Goal: Task Accomplishment & Management: Manage account settings

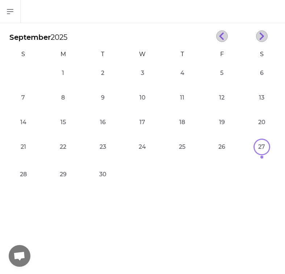
click at [13, 15] on icon "button" at bounding box center [10, 11] width 9 height 9
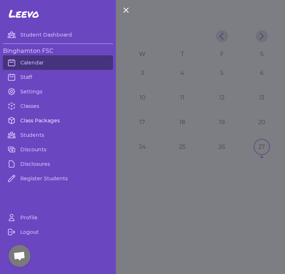
click at [28, 121] on link "Class Packages" at bounding box center [58, 120] width 110 height 15
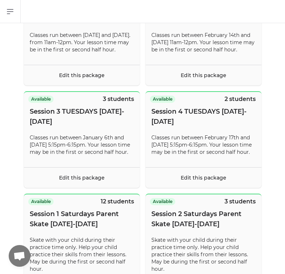
scroll to position [214, 0]
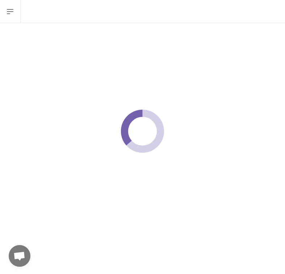
click at [10, 12] on icon "button" at bounding box center [10, 11] width 6 height 4
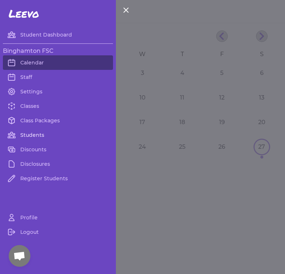
click at [30, 135] on link "Students" at bounding box center [58, 135] width 110 height 15
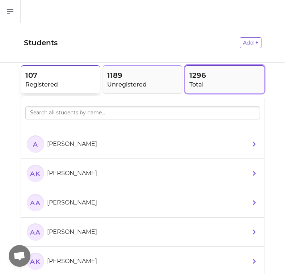
click at [60, 83] on h2 "Registered" at bounding box center [60, 84] width 71 height 9
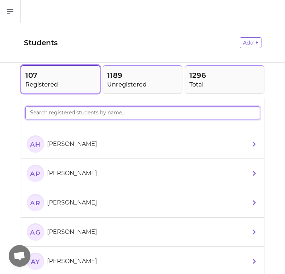
click at [79, 113] on input "search" at bounding box center [142, 113] width 235 height 13
type input "Min"
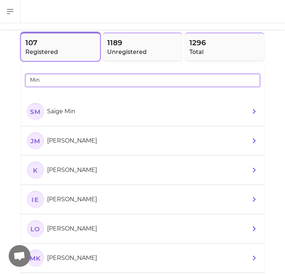
scroll to position [35, 0]
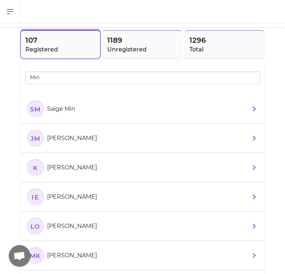
click at [142, 128] on li "[PERSON_NAME] [PERSON_NAME] Min" at bounding box center [143, 138] width 244 height 29
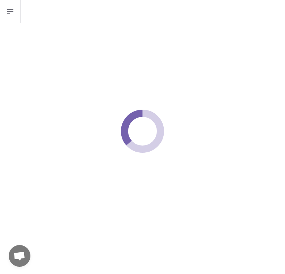
select select "NY"
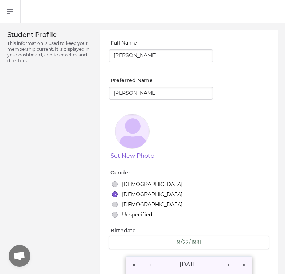
select select "18"
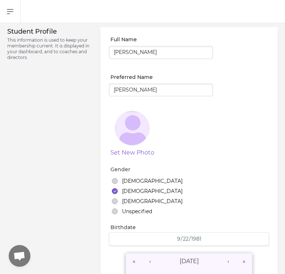
scroll to position [4, 0]
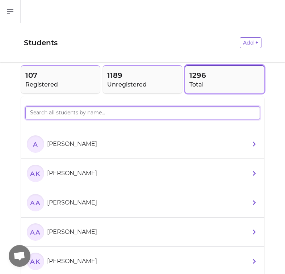
click at [67, 114] on input "search" at bounding box center [142, 113] width 235 height 13
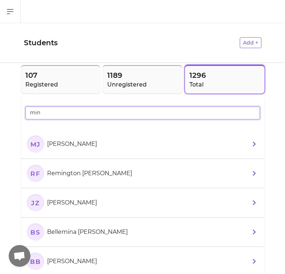
type input "min"
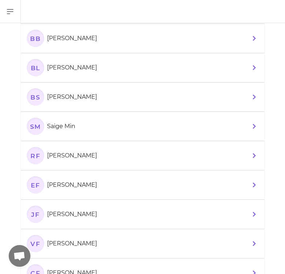
scroll to position [221, 0]
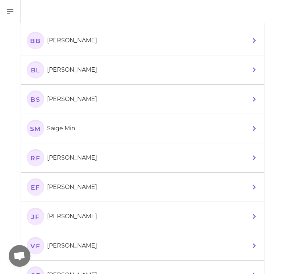
click at [83, 137] on li "[PERSON_NAME] Min" at bounding box center [143, 128] width 244 height 29
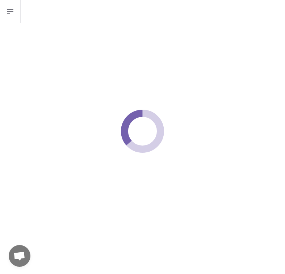
select select "NY"
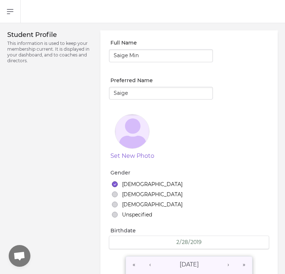
select select "1"
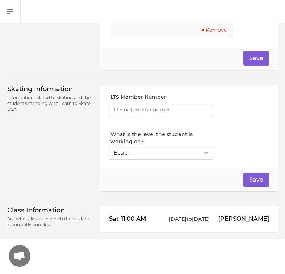
scroll to position [605, 0]
click at [257, 215] on p "[PERSON_NAME]" at bounding box center [243, 219] width 51 height 9
click at [207, 216] on p "[DATE] to [DATE]" at bounding box center [189, 219] width 51 height 7
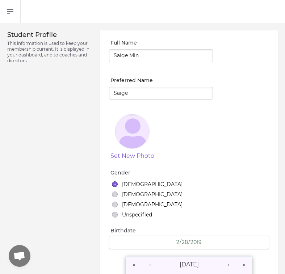
scroll to position [0, 0]
click at [10, 13] on icon "button" at bounding box center [10, 11] width 9 height 9
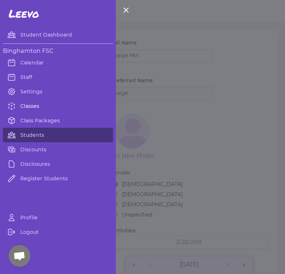
click at [28, 106] on link "Classes" at bounding box center [58, 106] width 110 height 15
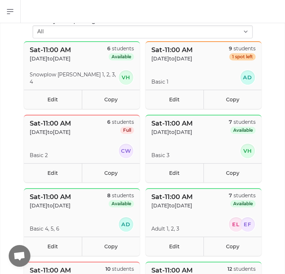
scroll to position [80, 0]
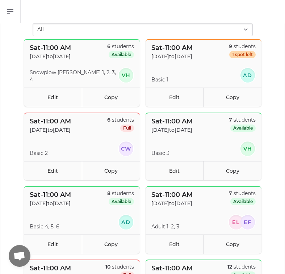
click at [193, 53] on p "[DATE] to [DATE]" at bounding box center [172, 56] width 41 height 7
click at [182, 77] on section "Basic [DATE]" at bounding box center [204, 75] width 116 height 16
click at [177, 102] on link "Edit" at bounding box center [175, 97] width 58 height 19
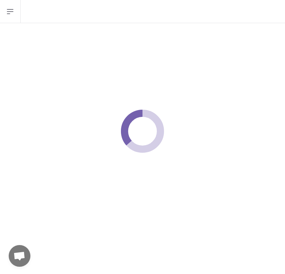
select select "6"
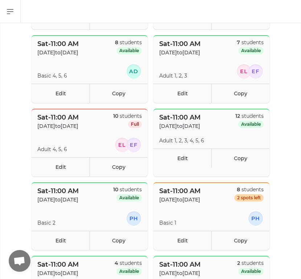
scroll to position [232, 0]
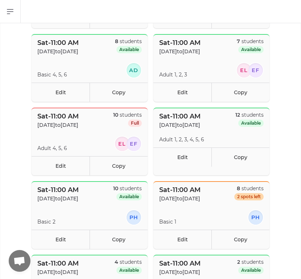
click at [102, 121] on header "Sat - 11:00 AM [DATE] to [DATE] 10 students Full" at bounding box center [90, 119] width 116 height 23
click at [67, 164] on link "Edit" at bounding box center [61, 165] width 58 height 19
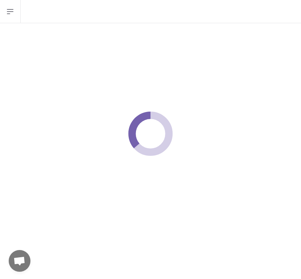
select select "6"
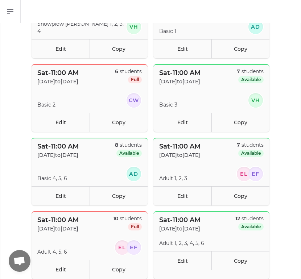
scroll to position [136, 0]
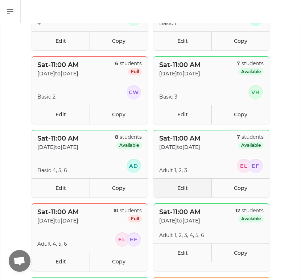
click at [180, 187] on link "Edit" at bounding box center [182, 187] width 58 height 19
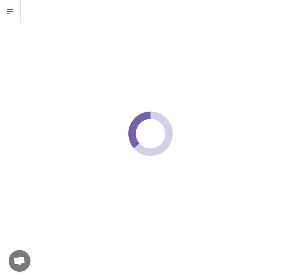
select select "6"
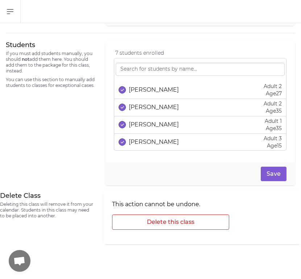
scroll to position [480, 0]
click at [165, 140] on p "[PERSON_NAME]" at bounding box center [154, 142] width 50 height 9
click at [276, 144] on p "Age [DEMOGRAPHIC_DATA]" at bounding box center [273, 145] width 18 height 7
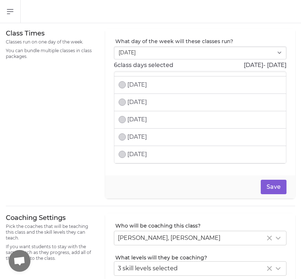
scroll to position [0, 0]
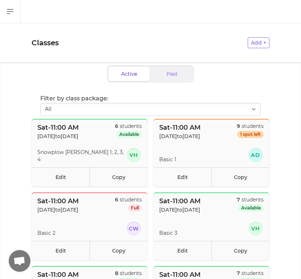
click at [11, 10] on icon "button" at bounding box center [10, 11] width 9 height 9
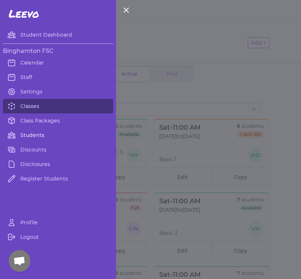
click at [26, 132] on link "Students" at bounding box center [58, 135] width 110 height 15
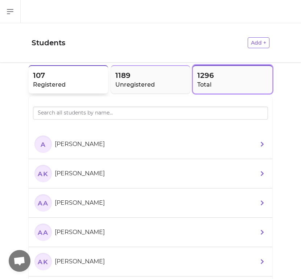
click at [75, 87] on h2 "Registered" at bounding box center [68, 84] width 71 height 9
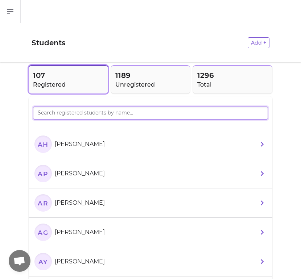
click at [86, 120] on input "search" at bounding box center [150, 113] width 235 height 13
type input "Marii"
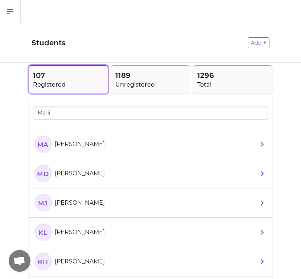
click at [87, 151] on section "MA [PERSON_NAME]" at bounding box center [70, 144] width 73 height 17
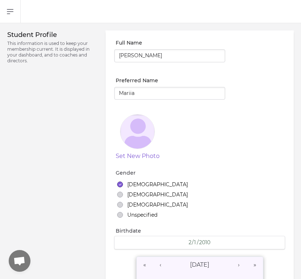
select select "20"
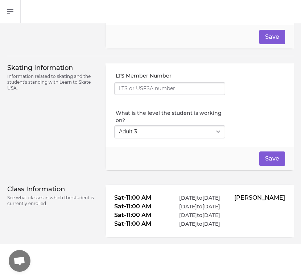
scroll to position [582, 0]
click at [170, 202] on li "Sat - 11:00 AM [DATE] to [DATE]" at bounding box center [199, 206] width 171 height 9
click at [54, 74] on p "Information related to skating and the student's standing with Learn to Skate U…" at bounding box center [52, 82] width 90 height 17
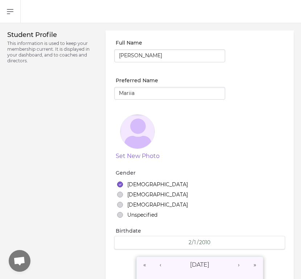
scroll to position [0, 0]
click at [14, 13] on icon "button" at bounding box center [10, 11] width 9 height 9
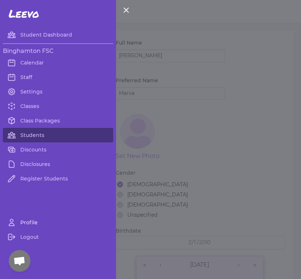
click at [28, 224] on link "Profile" at bounding box center [58, 222] width 110 height 15
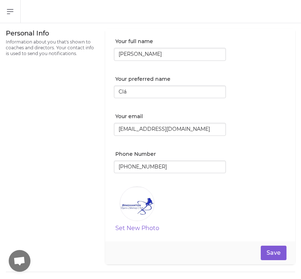
click at [13, 10] on icon "button" at bounding box center [10, 11] width 9 height 9
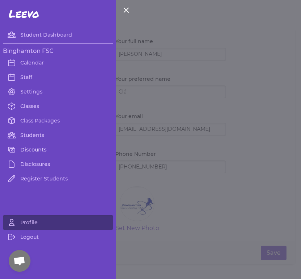
click at [21, 149] on link "Discounts" at bounding box center [58, 149] width 110 height 15
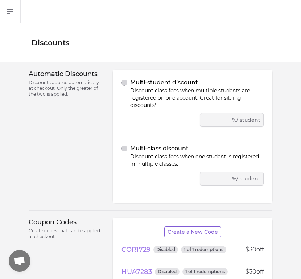
click at [10, 10] on icon "button" at bounding box center [10, 11] width 9 height 9
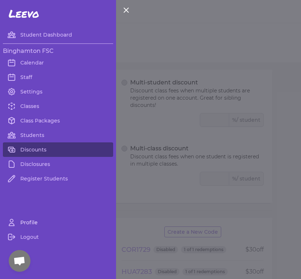
click at [22, 226] on link "Profile" at bounding box center [58, 222] width 110 height 15
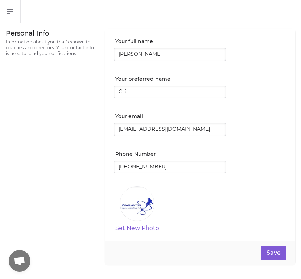
click at [13, 11] on icon "button" at bounding box center [10, 11] width 9 height 9
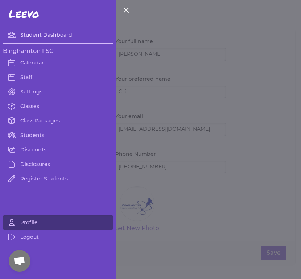
click at [21, 36] on link "Student Dashboard" at bounding box center [58, 35] width 110 height 15
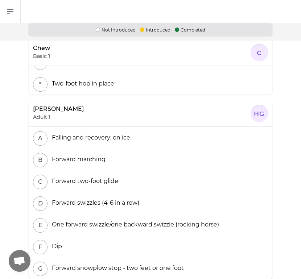
click at [11, 9] on icon "button" at bounding box center [10, 11] width 6 height 4
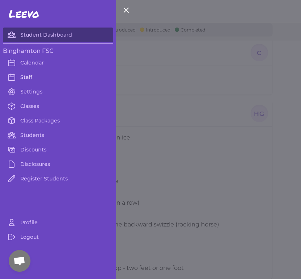
click at [20, 77] on link "Staff" at bounding box center [58, 77] width 110 height 15
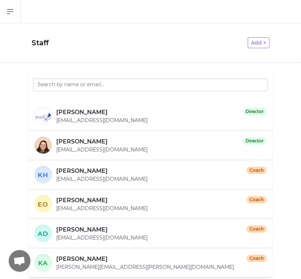
click at [94, 117] on p "[PERSON_NAME]" at bounding box center [81, 112] width 51 height 9
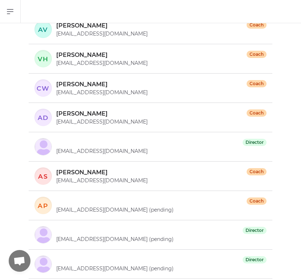
click at [11, 16] on icon "button" at bounding box center [10, 11] width 9 height 9
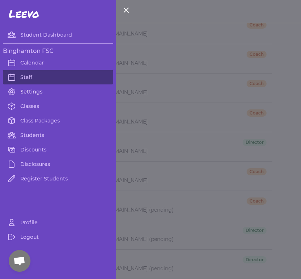
click at [22, 93] on link "Settings" at bounding box center [58, 91] width 110 height 15
select select "NY"
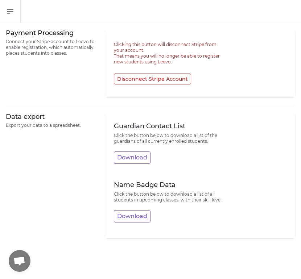
click at [12, 15] on icon "button" at bounding box center [10, 11] width 9 height 9
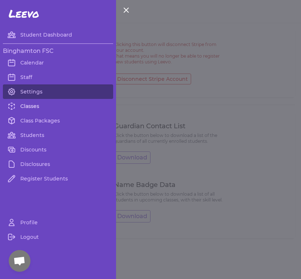
click at [24, 105] on link "Classes" at bounding box center [58, 106] width 110 height 15
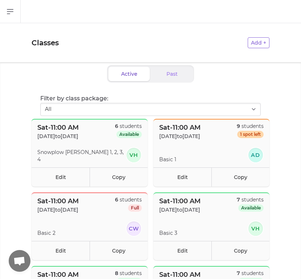
click at [20, 15] on button "Open sidebar" at bounding box center [10, 11] width 21 height 23
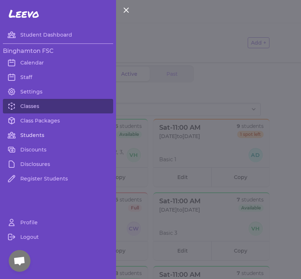
click at [20, 139] on link "Students" at bounding box center [58, 135] width 110 height 15
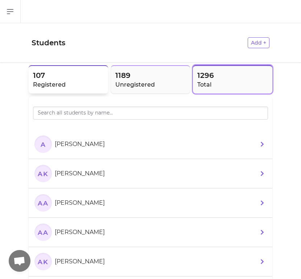
click at [42, 82] on h2 "Registered" at bounding box center [68, 84] width 71 height 9
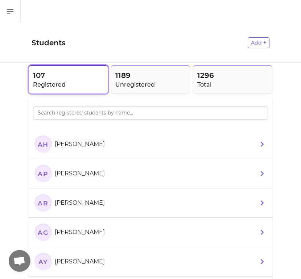
click at [42, 82] on h2 "Registered" at bounding box center [68, 84] width 71 height 9
click at [59, 146] on p "[PERSON_NAME]" at bounding box center [80, 144] width 50 height 9
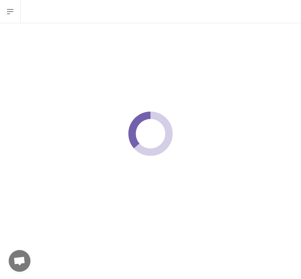
select select "NY"
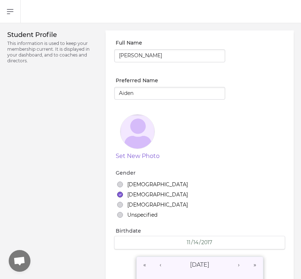
select select "2"
click at [61, 145] on div "Student Profile This information is used to keep your membership current. It is…" at bounding box center [52, 274] width 90 height 488
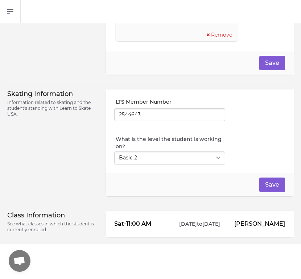
click at [120, 226] on p "Sat - 11:00 AM" at bounding box center [141, 224] width 55 height 9
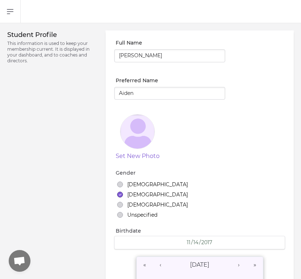
click at [12, 12] on icon "button" at bounding box center [10, 11] width 9 height 9
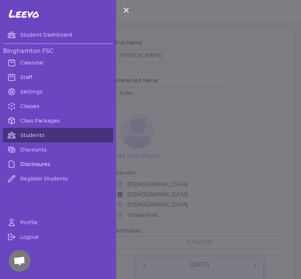
click at [21, 166] on link "Disclosures" at bounding box center [58, 164] width 110 height 15
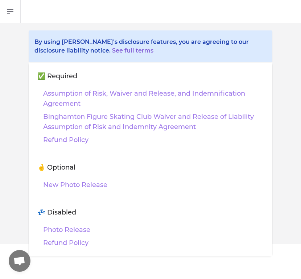
click at [41, 169] on h1 "🤞 Optional" at bounding box center [150, 170] width 226 height 17
click at [54, 184] on link "New Photo Release" at bounding box center [75, 185] width 64 height 10
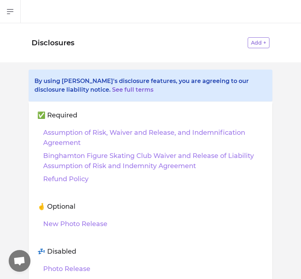
click at [11, 15] on icon "button" at bounding box center [10, 11] width 9 height 9
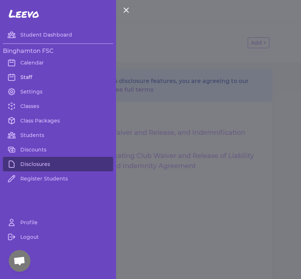
click at [24, 79] on link "Staff" at bounding box center [58, 77] width 110 height 15
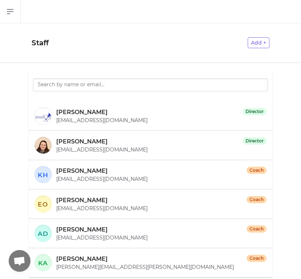
click at [109, 150] on p "[EMAIL_ADDRESS][DOMAIN_NAME]" at bounding box center [161, 149] width 210 height 7
click at [90, 146] on p "[PERSON_NAME]" at bounding box center [81, 141] width 51 height 9
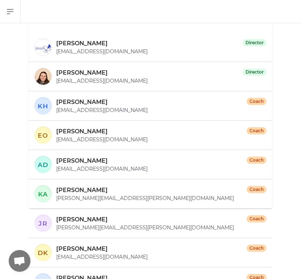
scroll to position [71, 0]
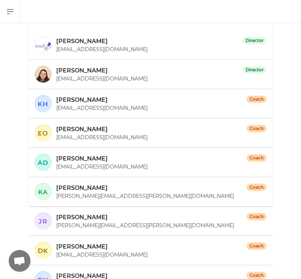
click at [75, 106] on p "[EMAIL_ADDRESS][DOMAIN_NAME]" at bounding box center [161, 107] width 210 height 7
click at [254, 104] on div "[PERSON_NAME] Coach" at bounding box center [161, 100] width 210 height 9
click at [55, 107] on div "KH [PERSON_NAME] Coach [EMAIL_ADDRESS][DOMAIN_NAME]" at bounding box center [150, 103] width 232 height 17
click at [41, 106] on text "KH" at bounding box center [43, 104] width 11 height 8
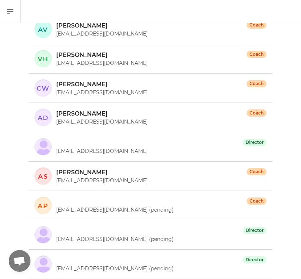
scroll to position [0, 0]
click at [19, 262] on span "Open chat" at bounding box center [19, 262] width 12 height 10
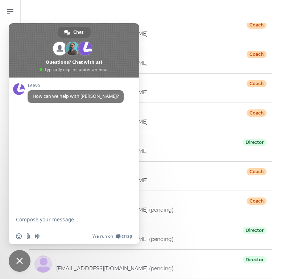
click at [170, 52] on div "[PERSON_NAME] Coach" at bounding box center [161, 55] width 210 height 9
click at [16, 260] on span "Close chat" at bounding box center [20, 261] width 22 height 22
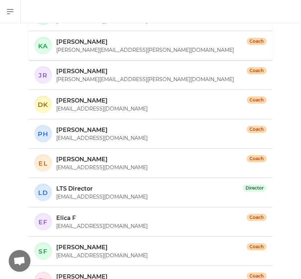
scroll to position [218, 0]
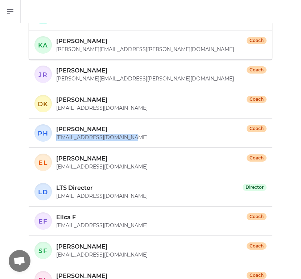
drag, startPoint x: 129, startPoint y: 140, endPoint x: 56, endPoint y: 138, distance: 72.9
click at [56, 138] on div "PH [PERSON_NAME] Coach [EMAIL_ADDRESS][DOMAIN_NAME]" at bounding box center [150, 132] width 232 height 17
copy p "[EMAIL_ADDRESS][DOMAIN_NAME]"
click at [158, 146] on li "PH [PERSON_NAME] Coach [EMAIL_ADDRESS][DOMAIN_NAME]" at bounding box center [151, 133] width 244 height 29
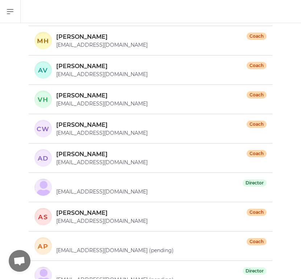
scroll to position [487, 0]
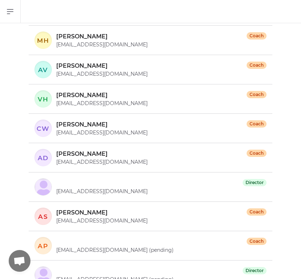
click at [75, 155] on p "[PERSON_NAME]" at bounding box center [81, 154] width 51 height 9
click at [69, 161] on p "[EMAIL_ADDRESS][DOMAIN_NAME]" at bounding box center [161, 161] width 210 height 7
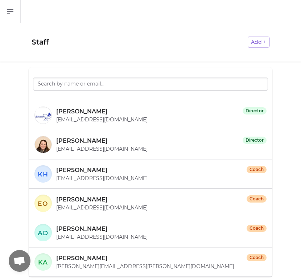
scroll to position [0, 0]
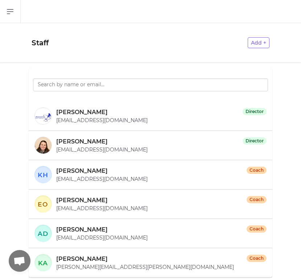
click at [44, 178] on text "KH" at bounding box center [43, 175] width 11 height 8
click at [44, 177] on text "KH" at bounding box center [43, 175] width 11 height 8
click at [46, 148] on div at bounding box center [43, 145] width 17 height 17
